Goal: Find specific page/section: Find specific page/section

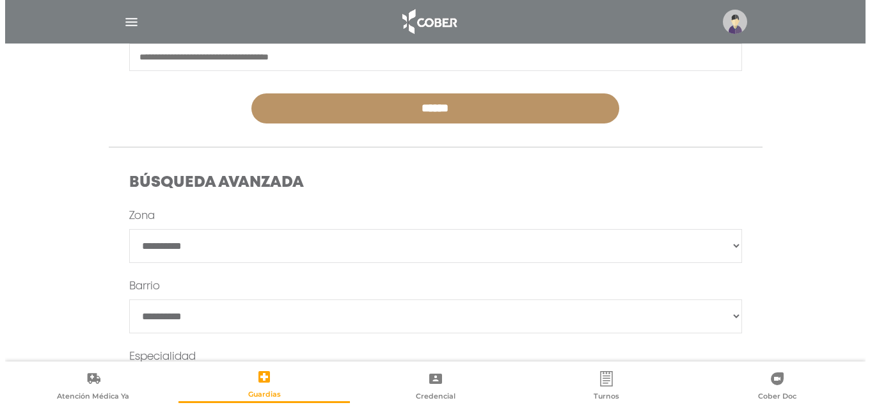
scroll to position [256, 0]
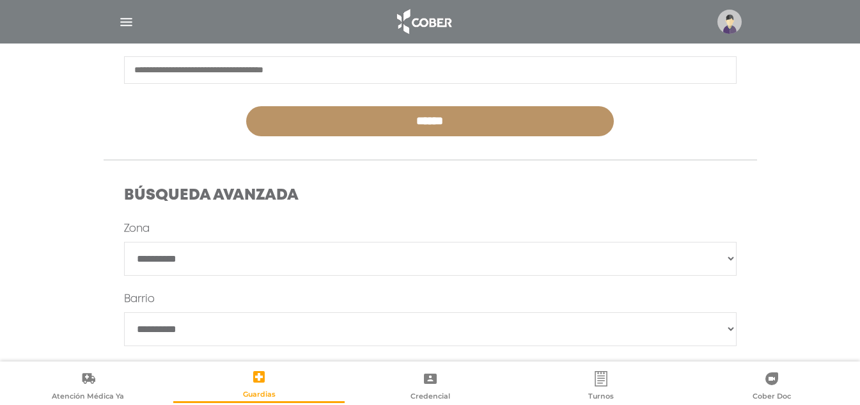
click at [723, 25] on img at bounding box center [730, 22] width 24 height 24
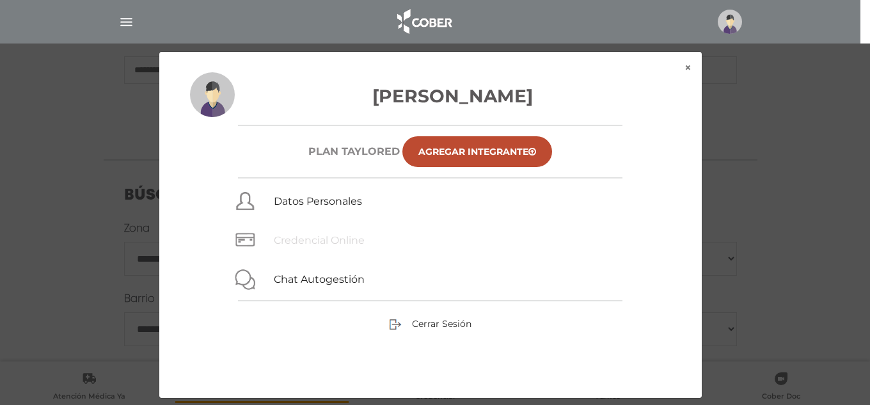
click at [284, 240] on link "Credencial Online" at bounding box center [319, 240] width 91 height 12
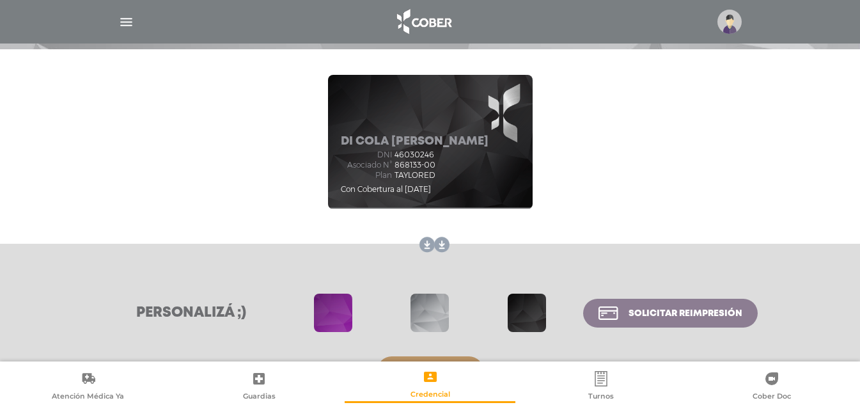
scroll to position [125, 0]
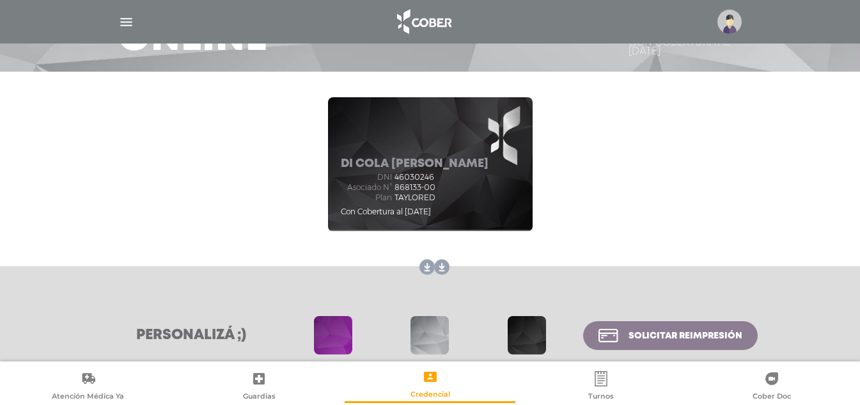
drag, startPoint x: 397, startPoint y: 188, endPoint x: 430, endPoint y: 188, distance: 33.9
click at [430, 188] on span "868133-00" at bounding box center [415, 187] width 41 height 9
click at [429, 189] on span "868133-00" at bounding box center [415, 187] width 41 height 9
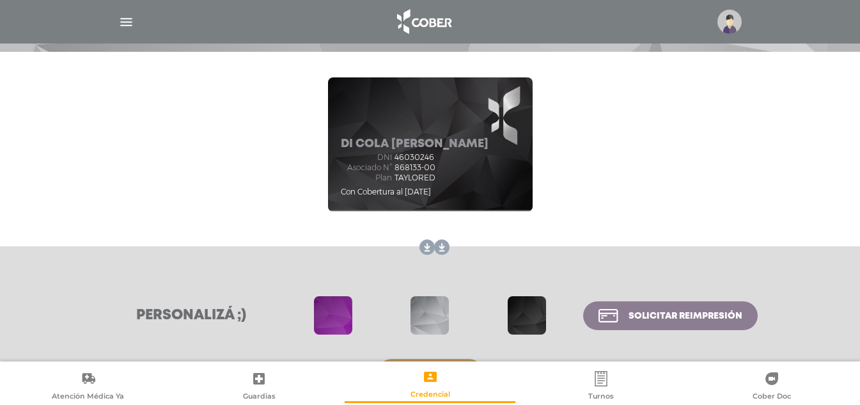
scroll to position [189, 0]
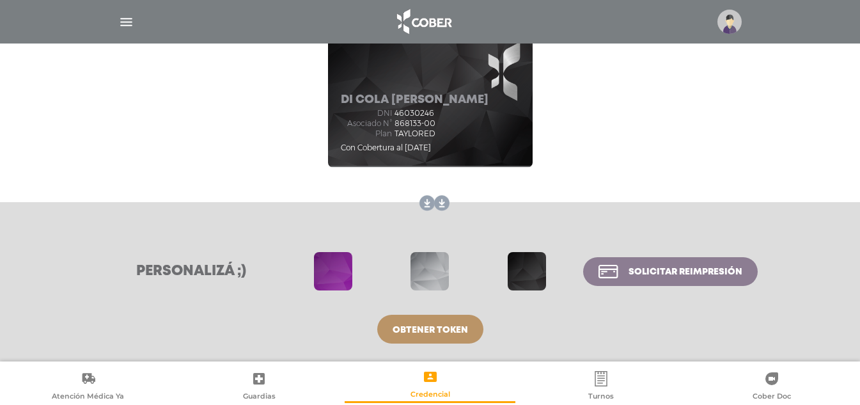
drag, startPoint x: 395, startPoint y: 114, endPoint x: 489, endPoint y: 94, distance: 96.2
click at [442, 114] on div "dni 46030246" at bounding box center [415, 113] width 148 height 9
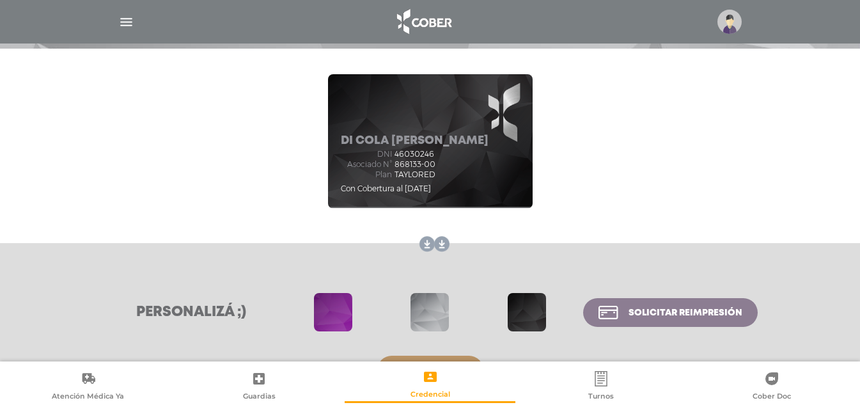
scroll to position [125, 0]
